Goal: Transaction & Acquisition: Purchase product/service

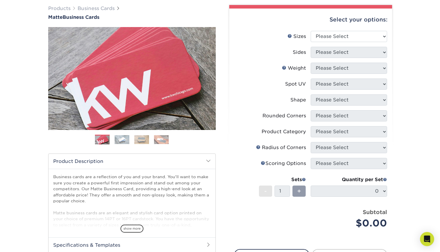
scroll to position [46, 0]
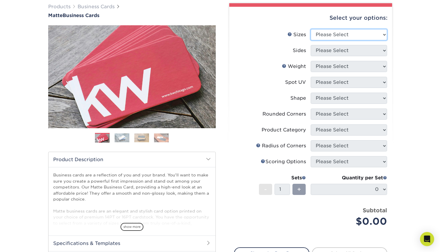
click at [328, 34] on select "Please Select 1.5" x 3.5" - Mini 1.75" x 3.5" - Mini 2" x 2" - Square 2" x 3" -…" at bounding box center [349, 34] width 76 height 11
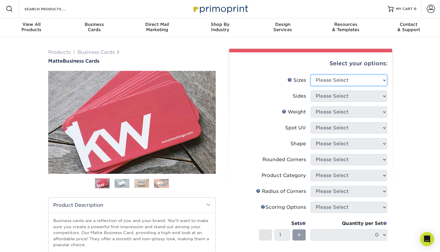
scroll to position [1, 0]
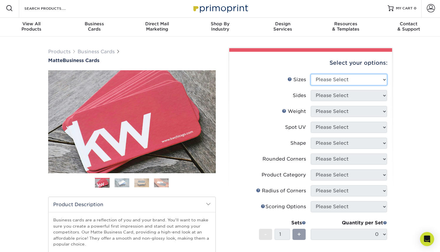
click at [336, 84] on select "Please Select 1.5" x 3.5" - Mini 1.75" x 3.5" - Mini 2" x 2" - Square 2" x 3" -…" at bounding box center [349, 79] width 76 height 11
select select "2.00x3.50"
click at [311, 74] on select "Please Select 1.5" x 3.5" - Mini 1.75" x 3.5" - Mini 2" x 2" - Square 2" x 3" -…" at bounding box center [349, 79] width 76 height 11
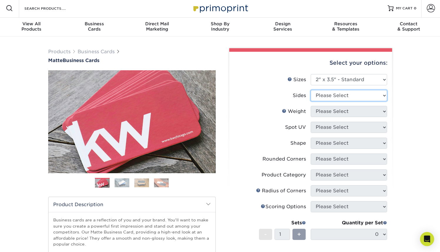
click at [344, 99] on select "Please Select Print Both Sides Print Front Only" at bounding box center [349, 95] width 76 height 11
select select "13abbda7-1d64-4f25-8bb2-c179b224825d"
click at [311, 90] on select "Please Select Print Both Sides Print Front Only" at bounding box center [349, 95] width 76 height 11
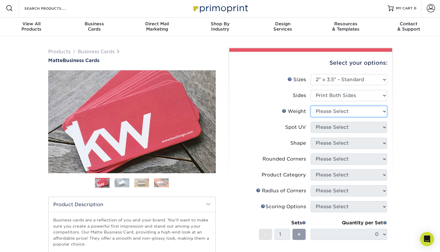
click at [346, 109] on select "Please Select 16PT 14PT" at bounding box center [349, 111] width 76 height 11
select select "16PT"
click at [311, 106] on select "Please Select 16PT 14PT" at bounding box center [349, 111] width 76 height 11
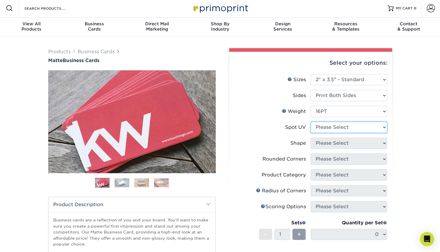
click at [338, 127] on select "Please Select No Spot UV Front and Back (Both Sides) Front Only Back Only" at bounding box center [349, 127] width 76 height 11
select select "0"
click at [311, 122] on select "Please Select No Spot UV Front and Back (Both Sides) Front Only Back Only" at bounding box center [349, 127] width 76 height 11
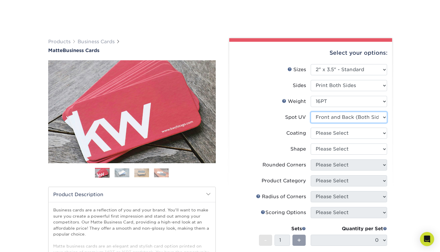
scroll to position [51, 0]
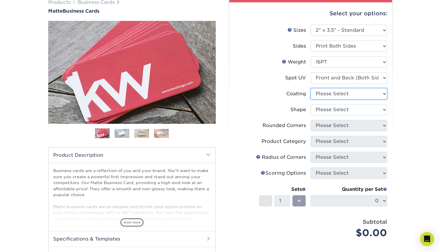
click at [345, 93] on select at bounding box center [349, 93] width 76 height 11
select select "121bb7b5-3b4d-429f-bd8d-bbf80e953313"
click at [311, 88] on select at bounding box center [349, 93] width 76 height 11
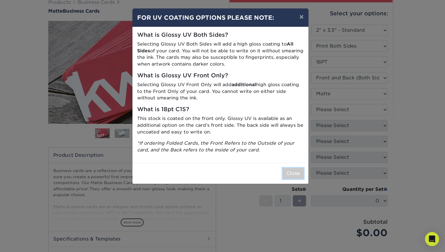
click at [286, 172] on button "Close" at bounding box center [292, 173] width 21 height 11
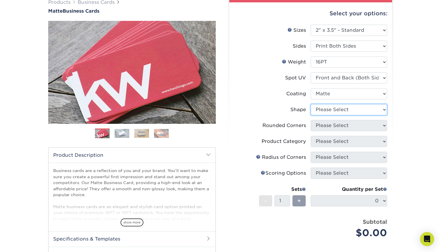
click at [347, 112] on select "Please Select Standard" at bounding box center [349, 109] width 76 height 11
select select "standard"
click at [311, 104] on select "Please Select Standard" at bounding box center [349, 109] width 76 height 11
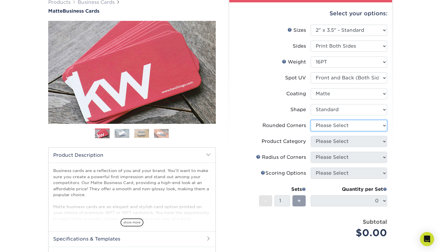
click at [346, 123] on select "Please Select Yes - Round 2 Corners Yes - Round 4 Corners No" at bounding box center [349, 125] width 76 height 11
select select "0"
click at [311, 120] on select "Please Select Yes - Round 2 Corners Yes - Round 4 Corners No" at bounding box center [349, 125] width 76 height 11
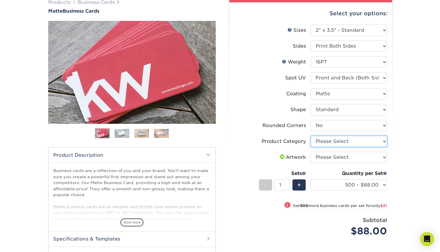
click at [339, 139] on select "Please Select Business Cards" at bounding box center [349, 141] width 76 height 11
select select "3b5148f1-0588-4f88-a218-97bcfdce65c1"
click at [311, 136] on select "Please Select Business Cards" at bounding box center [349, 141] width 76 height 11
click at [354, 158] on select "Please Select I will upload files I need a design - $100" at bounding box center [349, 157] width 76 height 11
select select "upload"
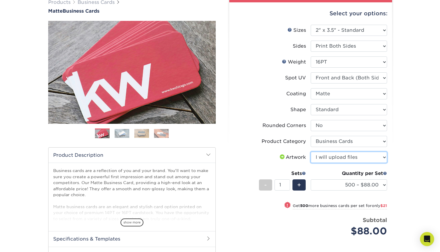
click at [311, 152] on select "Please Select I will upload files I need a design - $100" at bounding box center [349, 157] width 76 height 11
click at [411, 178] on div "Products Business Cards Matte Business Cards Previous Next 100 $ 9" at bounding box center [220, 156] width 440 height 339
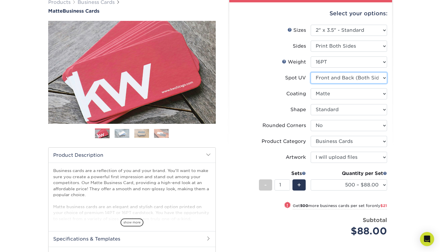
click at [341, 76] on select "Please Select No Spot UV Front and Back (Both Sides) Front Only Back Only" at bounding box center [349, 77] width 76 height 11
select select "3"
click at [311, 72] on select "Please Select No Spot UV Front and Back (Both Sides) Front Only Back Only" at bounding box center [349, 77] width 76 height 11
select select "-1"
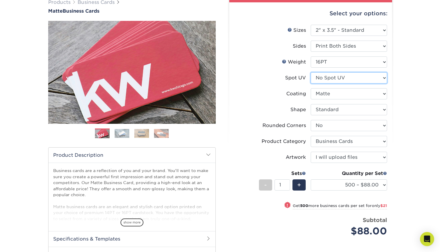
select select
select select "-1"
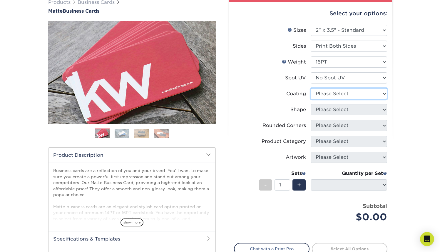
click at [326, 97] on select at bounding box center [349, 93] width 76 height 11
select select "121bb7b5-3b4d-429f-bd8d-bbf80e953313"
click at [311, 88] on select at bounding box center [349, 93] width 76 height 11
select select
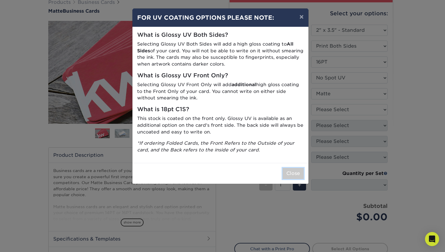
drag, startPoint x: 293, startPoint y: 173, endPoint x: 294, endPoint y: 166, distance: 7.1
click at [293, 173] on button "Close" at bounding box center [292, 173] width 21 height 11
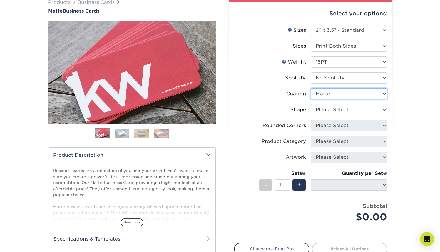
click at [313, 90] on select at bounding box center [349, 93] width 76 height 11
click at [331, 109] on select "Please Select Standard Oval" at bounding box center [349, 109] width 76 height 11
select select "standard"
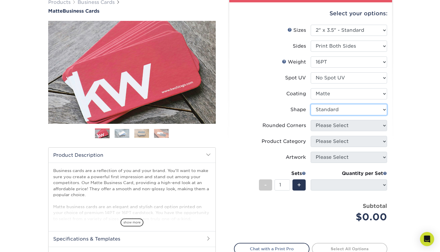
click at [311, 104] on select "Please Select Standard Oval" at bounding box center [349, 109] width 76 height 11
select select
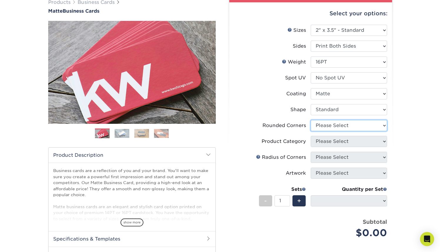
click at [334, 124] on select "Please Select Yes - Round 2 Corners Yes - Round 4 Corners No" at bounding box center [349, 125] width 76 height 11
select select "0"
click at [311, 120] on select "Please Select Yes - Round 2 Corners Yes - Round 4 Corners No" at bounding box center [349, 125] width 76 height 11
select select "-1"
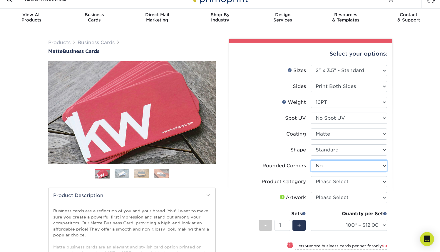
scroll to position [11, 0]
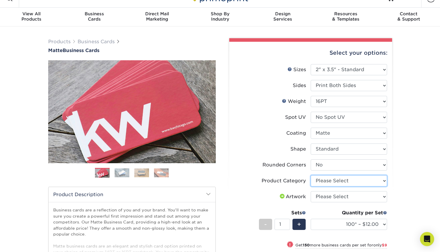
click at [345, 184] on select "Please Select Business Cards" at bounding box center [349, 180] width 76 height 11
select select "3b5148f1-0588-4f88-a218-97bcfdce65c1"
click at [311, 175] on select "Please Select Business Cards" at bounding box center [349, 180] width 76 height 11
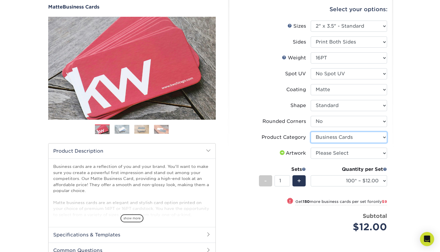
scroll to position [57, 0]
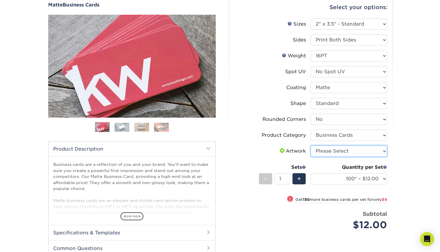
click at [337, 149] on select "Please Select I will upload files I need a design - $100" at bounding box center [349, 151] width 76 height 11
select select "upload"
click at [311, 146] on select "Please Select I will upload files I need a design - $100" at bounding box center [349, 151] width 76 height 11
click at [414, 200] on div "Products Business Cards Matte Business Cards Previous Next 100 $ 9" at bounding box center [220, 156] width 440 height 350
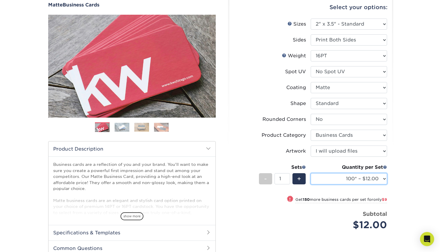
click at [366, 179] on select "100* – $12.00 250* – $21.00 500 – $42.00 1000 – $53.00 2500 – $95.00 5000 – $18…" at bounding box center [349, 178] width 76 height 11
select select "500 – $42.00"
click at [311, 173] on select "100* – $12.00 250* – $21.00 500 – $42.00 1000 – $53.00 2500 – $95.00 5000 – $18…" at bounding box center [349, 178] width 76 height 11
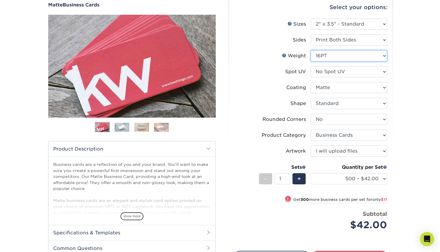
click at [350, 55] on select "Please Select 16PT 14PT" at bounding box center [349, 55] width 76 height 11
select select "14PT"
click at [311, 50] on select "Please Select 16PT 14PT" at bounding box center [349, 55] width 76 height 11
select select "-1"
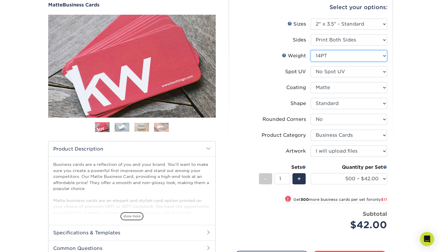
select select
select select "-1"
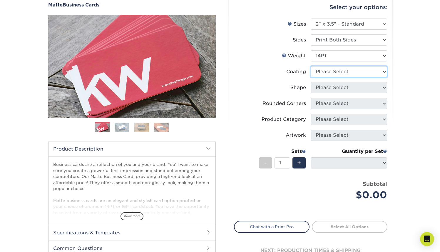
click at [338, 71] on select at bounding box center [349, 71] width 76 height 11
select select "121bb7b5-3b4d-429f-bd8d-bbf80e953313"
click at [311, 66] on select at bounding box center [349, 71] width 76 height 11
select select
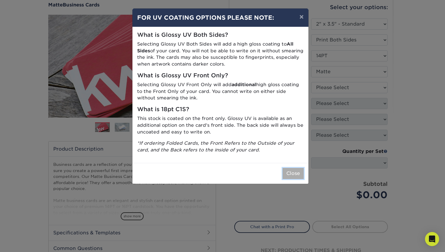
click at [293, 170] on button "Close" at bounding box center [292, 173] width 21 height 11
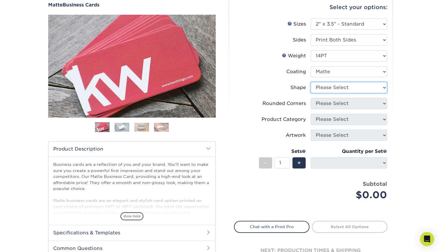
click at [339, 87] on select "Please Select Standard" at bounding box center [349, 87] width 76 height 11
select select "standard"
click at [311, 82] on select "Please Select Standard" at bounding box center [349, 87] width 76 height 11
select select
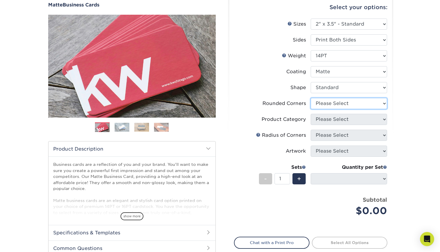
click at [337, 104] on select "Please Select Yes - Round 2 Corners Yes - Round 4 Corners No" at bounding box center [349, 103] width 76 height 11
select select "0"
click at [311, 98] on select "Please Select Yes - Round 2 Corners Yes - Round 4 Corners No" at bounding box center [349, 103] width 76 height 11
select select "-1"
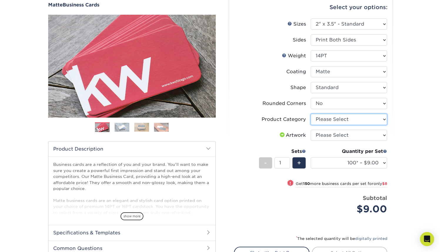
click at [330, 119] on select "Please Select Business Cards" at bounding box center [349, 119] width 76 height 11
select select "3b5148f1-0588-4f88-a218-97bcfdce65c1"
click at [311, 114] on select "Please Select Business Cards" at bounding box center [349, 119] width 76 height 11
click at [335, 136] on select "Please Select I will upload files I need a design - $100" at bounding box center [349, 135] width 76 height 11
select select "upload"
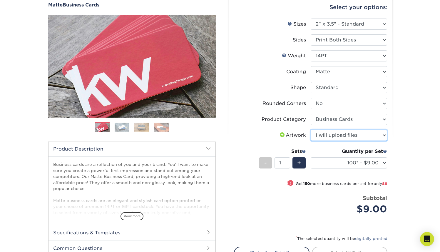
click at [311, 130] on select "Please Select I will upload files I need a design - $100" at bounding box center [349, 135] width 76 height 11
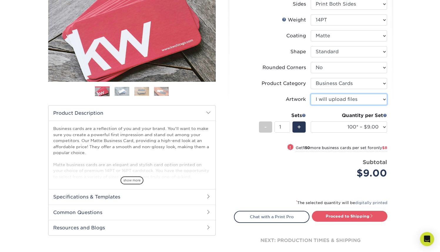
scroll to position [94, 0]
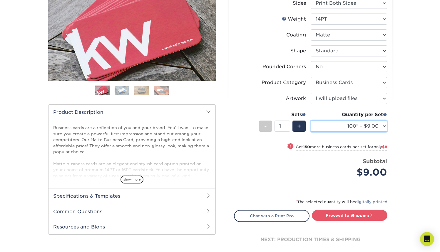
click at [357, 126] on select "100* – $9.00 250* – $17.00 500 – $33.00 1000 – $42.00 2500 – $75.00 5000 – $143…" at bounding box center [349, 126] width 76 height 11
select select "500 – $33.00"
click at [311, 121] on select "100* – $9.00 250* – $17.00 500 – $33.00 1000 – $42.00 2500 – $75.00 5000 – $143…" at bounding box center [349, 126] width 76 height 11
